Goal: Information Seeking & Learning: Learn about a topic

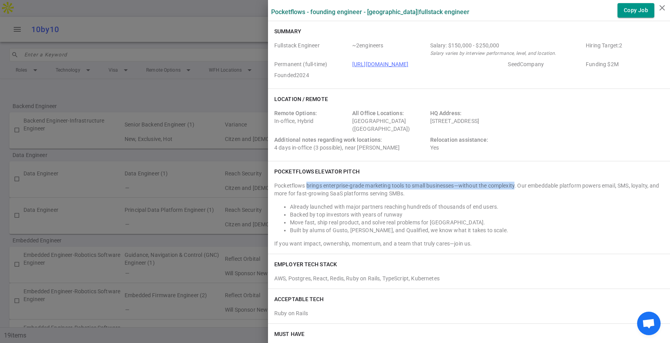
scroll to position [221, 0]
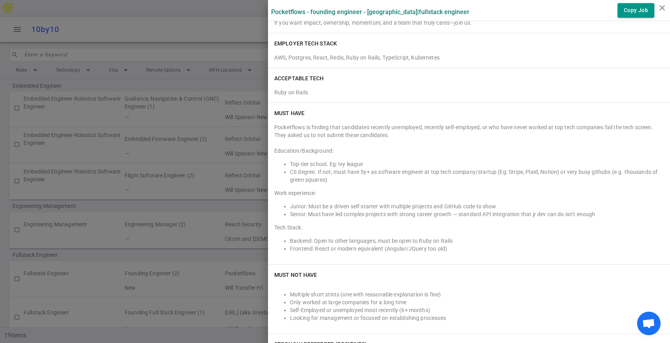
click at [89, 52] on div at bounding box center [335, 171] width 670 height 343
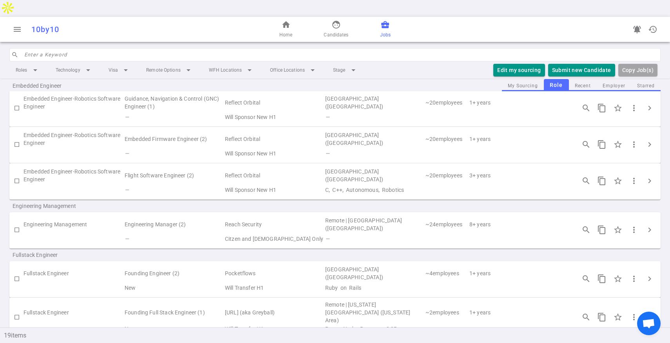
click at [352, 17] on div "home Home face Candidates business_center Jobs" at bounding box center [334, 29] width 217 height 25
click at [337, 20] on link "face Candidates" at bounding box center [335, 29] width 25 height 19
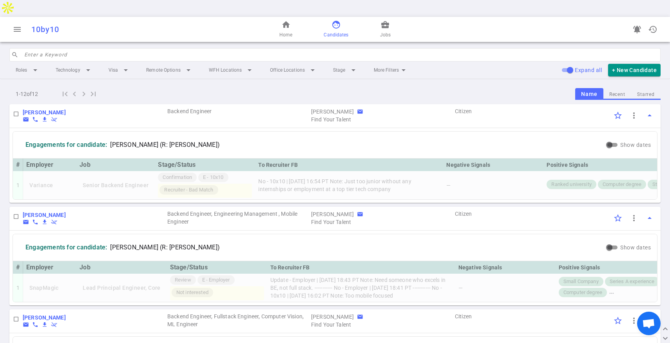
click at [124, 49] on input "search" at bounding box center [339, 55] width 631 height 13
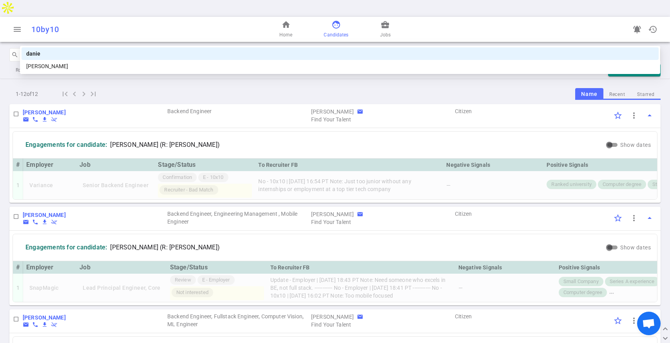
type input "daniel"
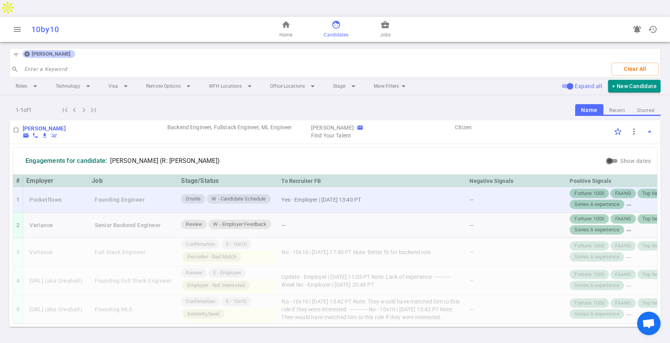
click at [85, 187] on td "Pocketflows" at bounding box center [55, 199] width 65 height 25
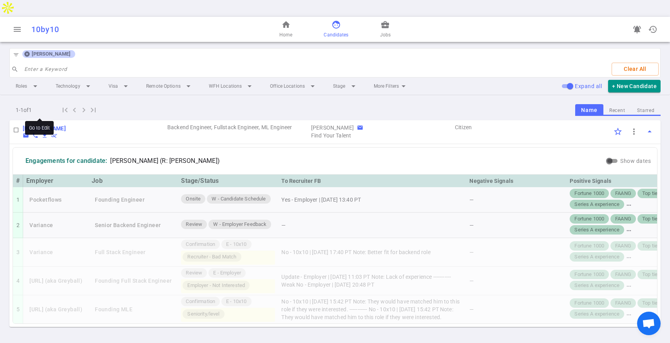
click at [32, 125] on b "[PERSON_NAME]" at bounding box center [44, 128] width 43 height 6
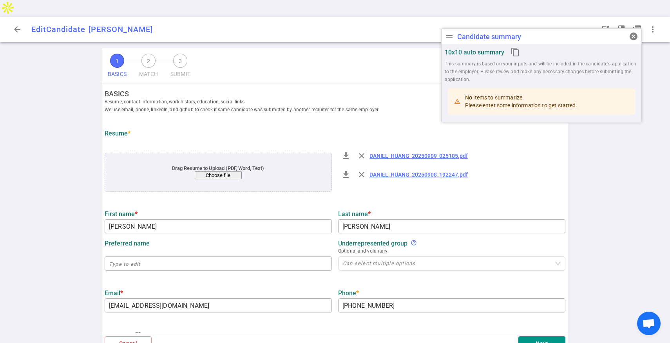
type input "Daniel"
type input "Huang"
type input "danielrhuang.drh@gmail.com"
type input "‭+1 (408) 442-6912‬"
type input "https://www.linkedin.com/in/danielhuang24"
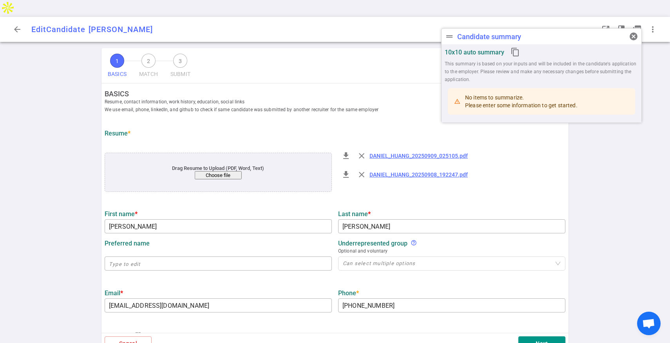
type input "Amazon"
type textarea "Software Development Engineer Intern"
type input "0.5"
type input "University Of Southern California"
type input "Computer Science"
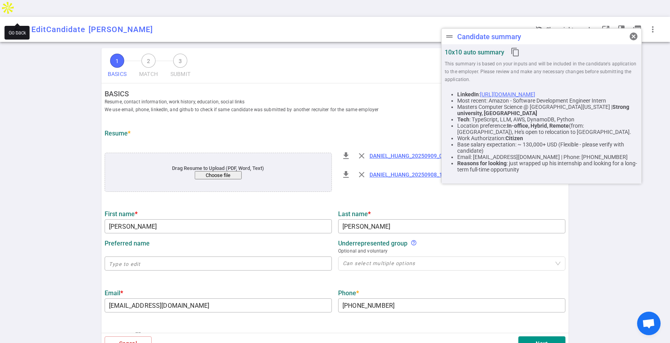
click at [15, 25] on span "arrow_back" at bounding box center [17, 29] width 9 height 9
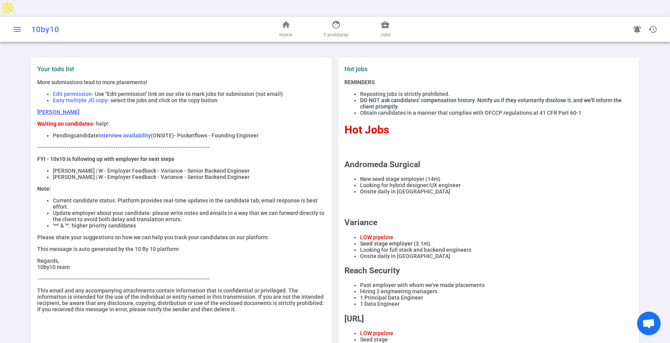
click at [18, 25] on span "menu" at bounding box center [17, 29] width 9 height 9
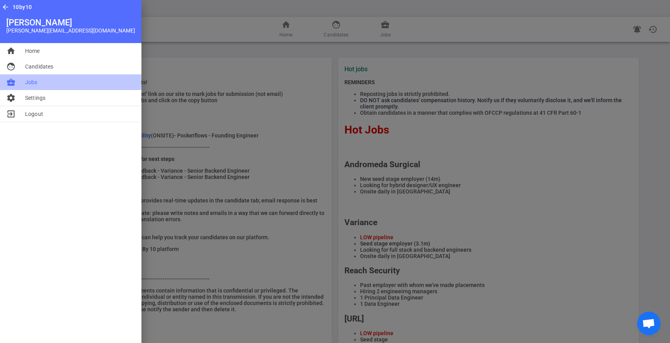
click at [28, 81] on span "Jobs" at bounding box center [31, 82] width 13 height 8
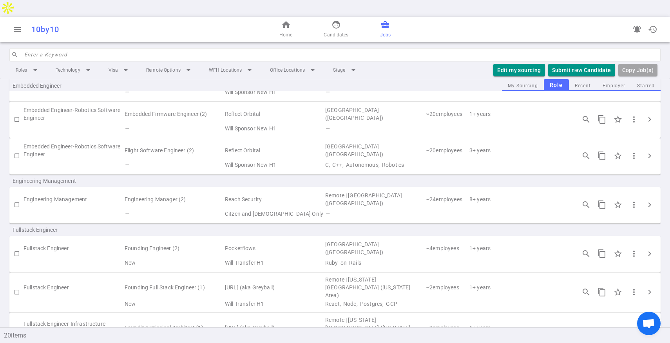
scroll to position [231, 0]
click at [647, 249] on span "chevron_right" at bounding box center [649, 253] width 9 height 9
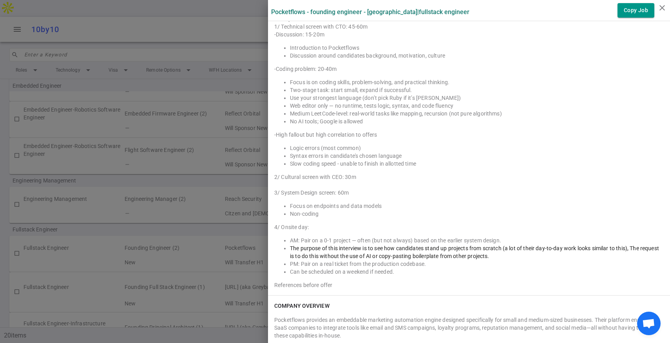
scroll to position [1218, 0]
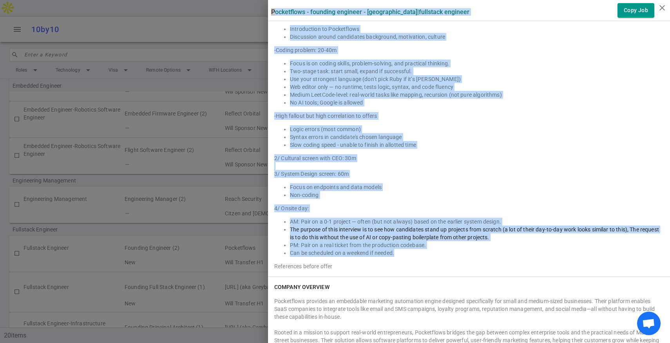
drag, startPoint x: 403, startPoint y: 249, endPoint x: 267, endPoint y: 210, distance: 141.4
click at [268, 210] on div "INTERVIEW PROCESS Job Specific: 1/ Technical screen with CTO: 45-60m -Discussio…" at bounding box center [469, 126] width 402 height 301
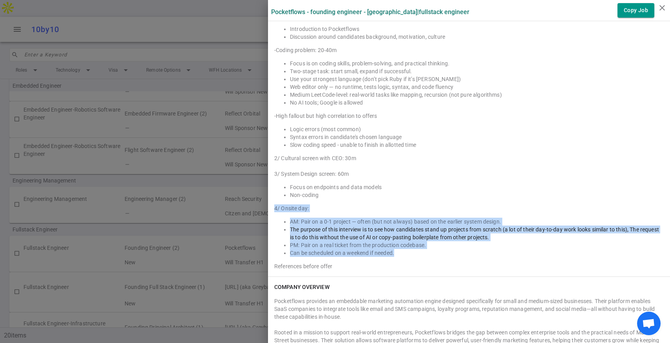
drag, startPoint x: 273, startPoint y: 208, endPoint x: 414, endPoint y: 252, distance: 147.4
click at [414, 252] on div "INTERVIEW PROCESS Job Specific: 1/ Technical screen with CTO: 45-60m -Discussio…" at bounding box center [469, 126] width 402 height 301
copy div "4/ Onsite day: AM: Pair on a 0-1 project — often (but not always) based on the …"
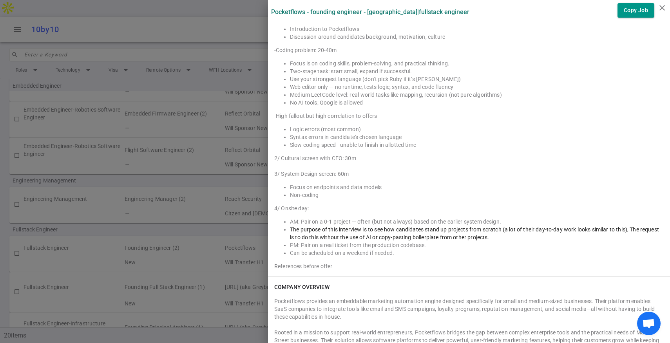
click at [113, 136] on div at bounding box center [335, 171] width 670 height 343
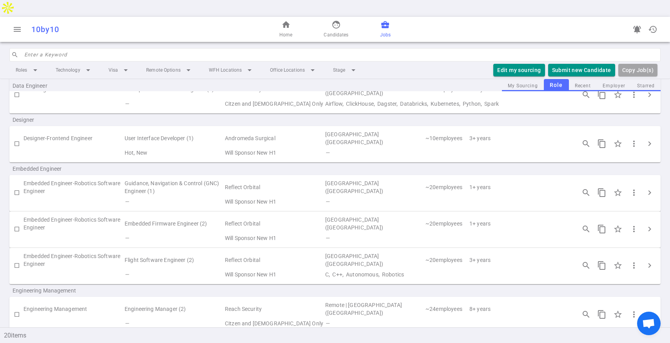
scroll to position [43, 0]
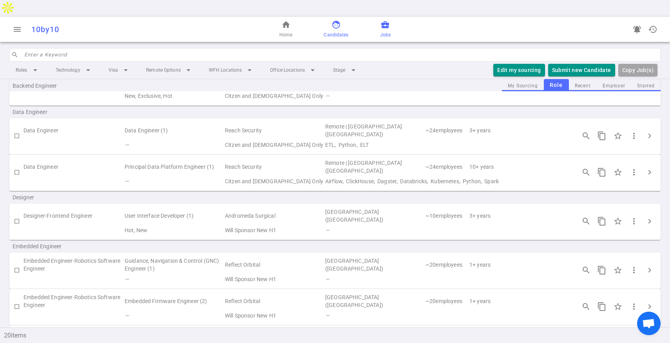
click at [336, 20] on span "face" at bounding box center [335, 24] width 9 height 9
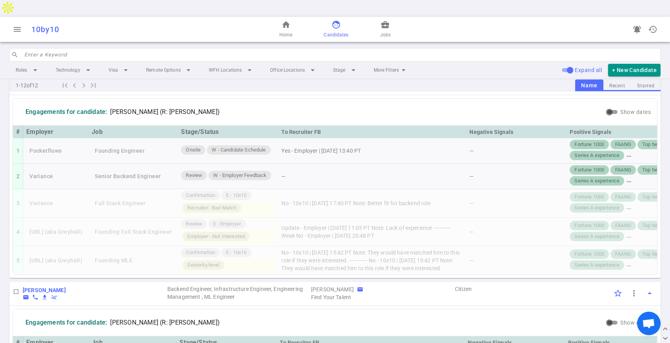
scroll to position [815, 0]
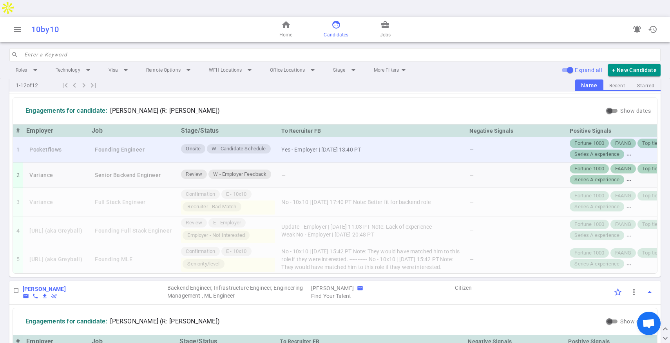
click at [527, 146] on div "—" at bounding box center [516, 150] width 94 height 8
click at [147, 137] on td "Founding Engineer" at bounding box center [133, 149] width 89 height 25
